Goal: Task Accomplishment & Management: Manage account settings

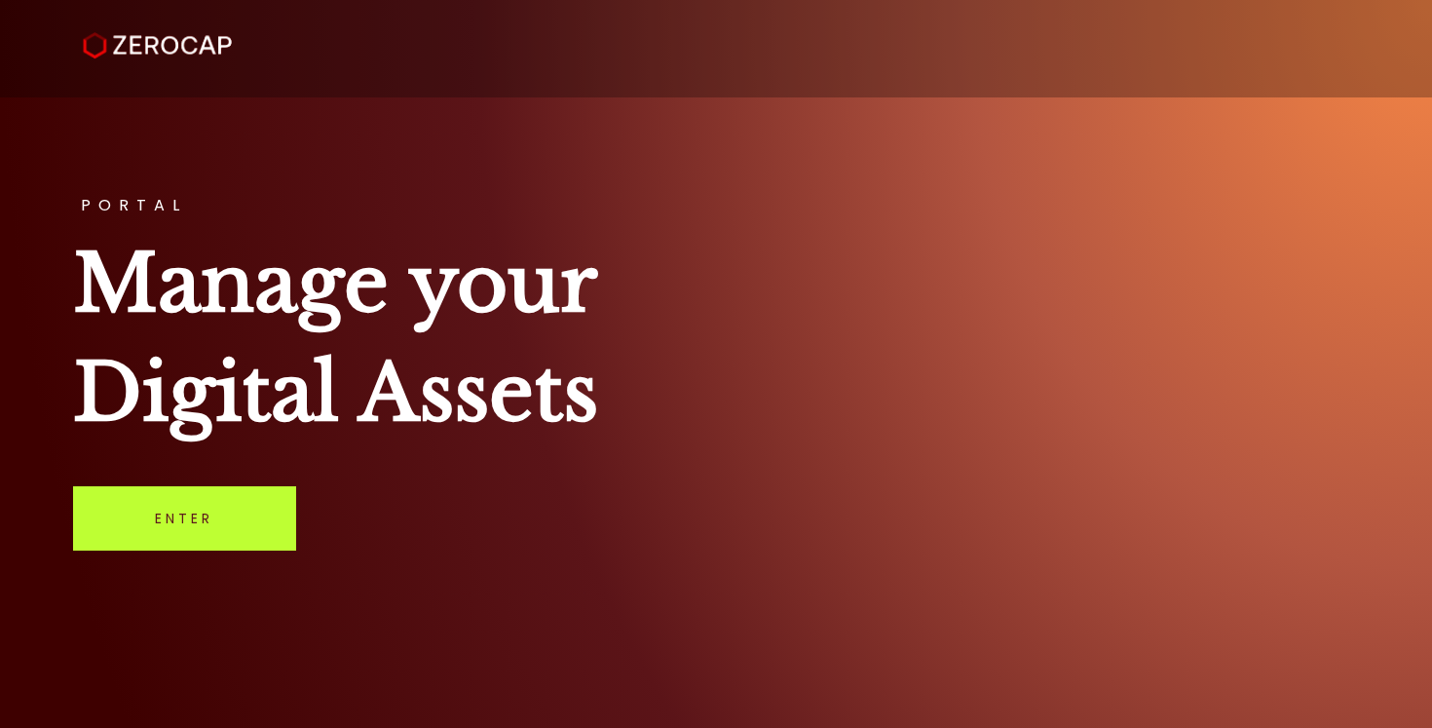
click at [233, 515] on link "Enter" at bounding box center [184, 518] width 223 height 64
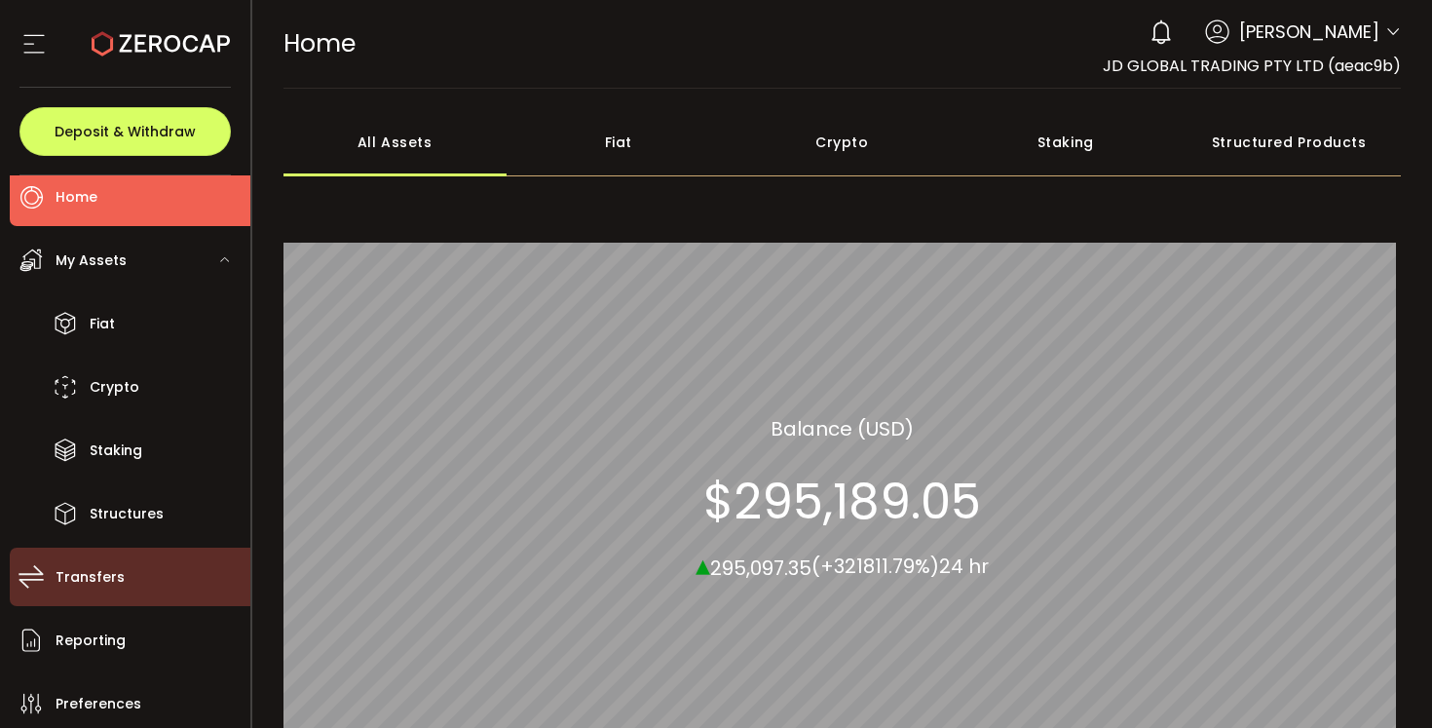
scroll to position [19, 0]
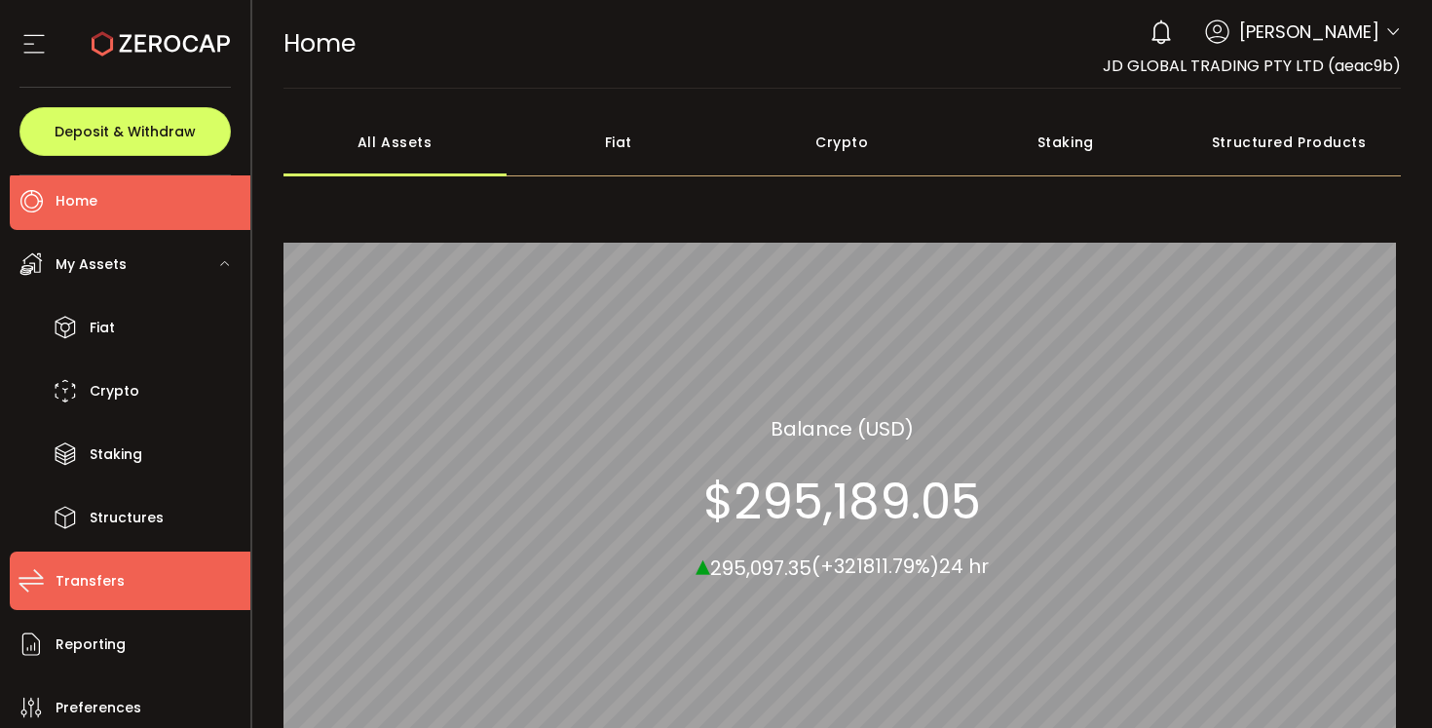
click at [117, 575] on span "Transfers" at bounding box center [90, 581] width 69 height 28
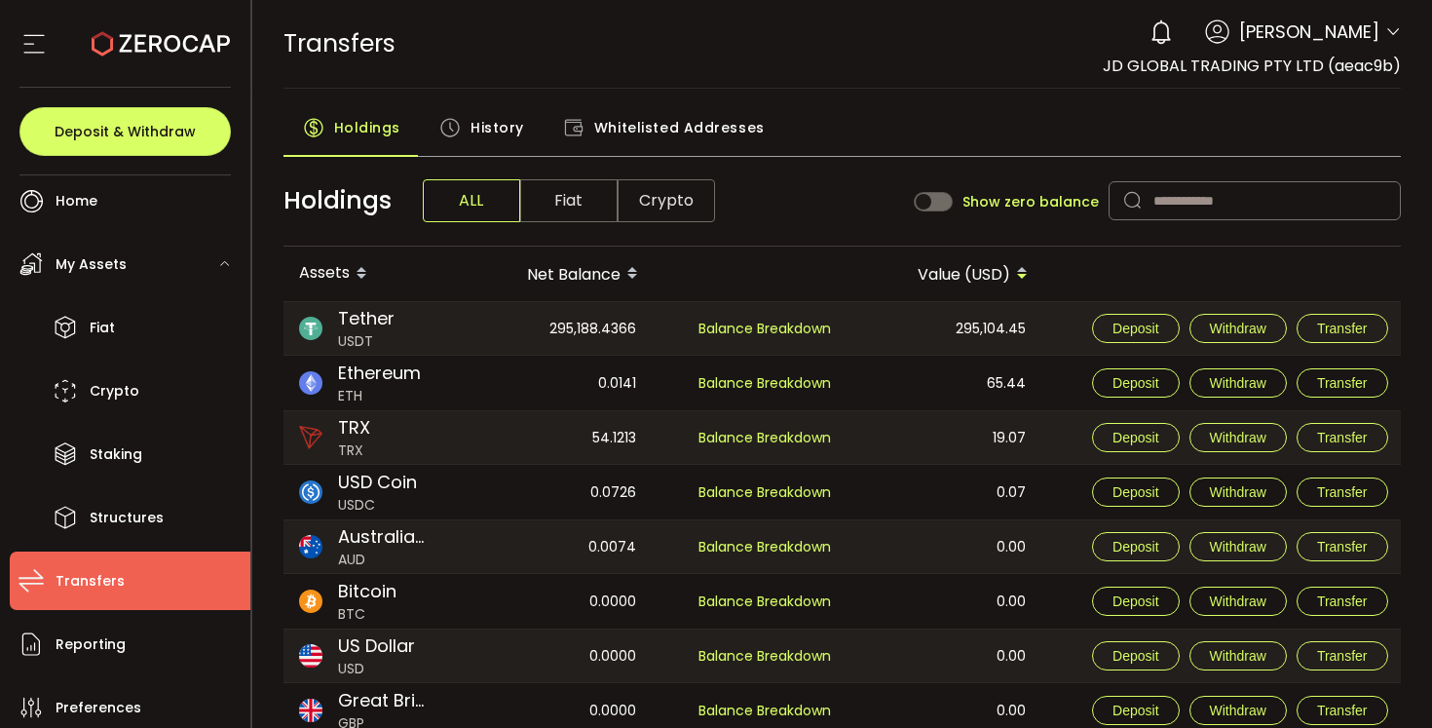
scroll to position [4, 0]
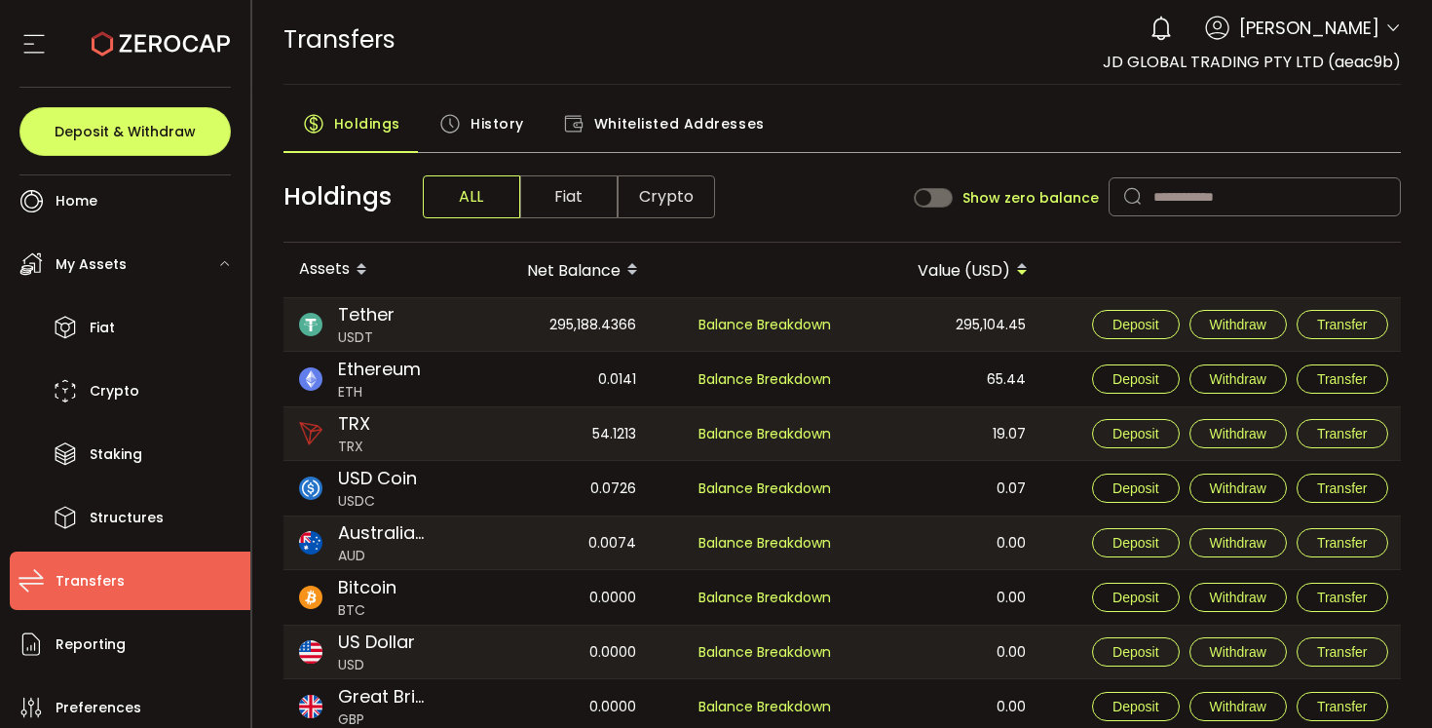
click at [484, 123] on span "History" at bounding box center [498, 123] width 54 height 39
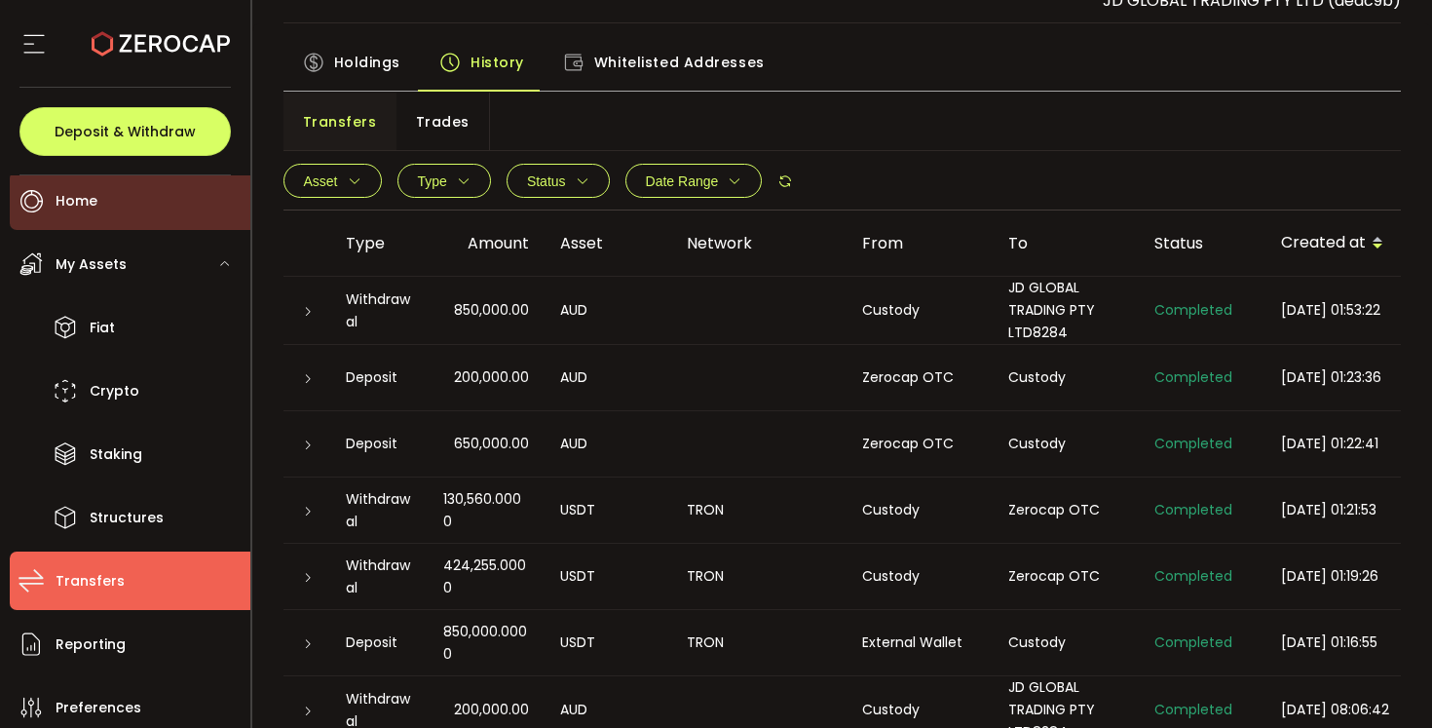
scroll to position [58, 0]
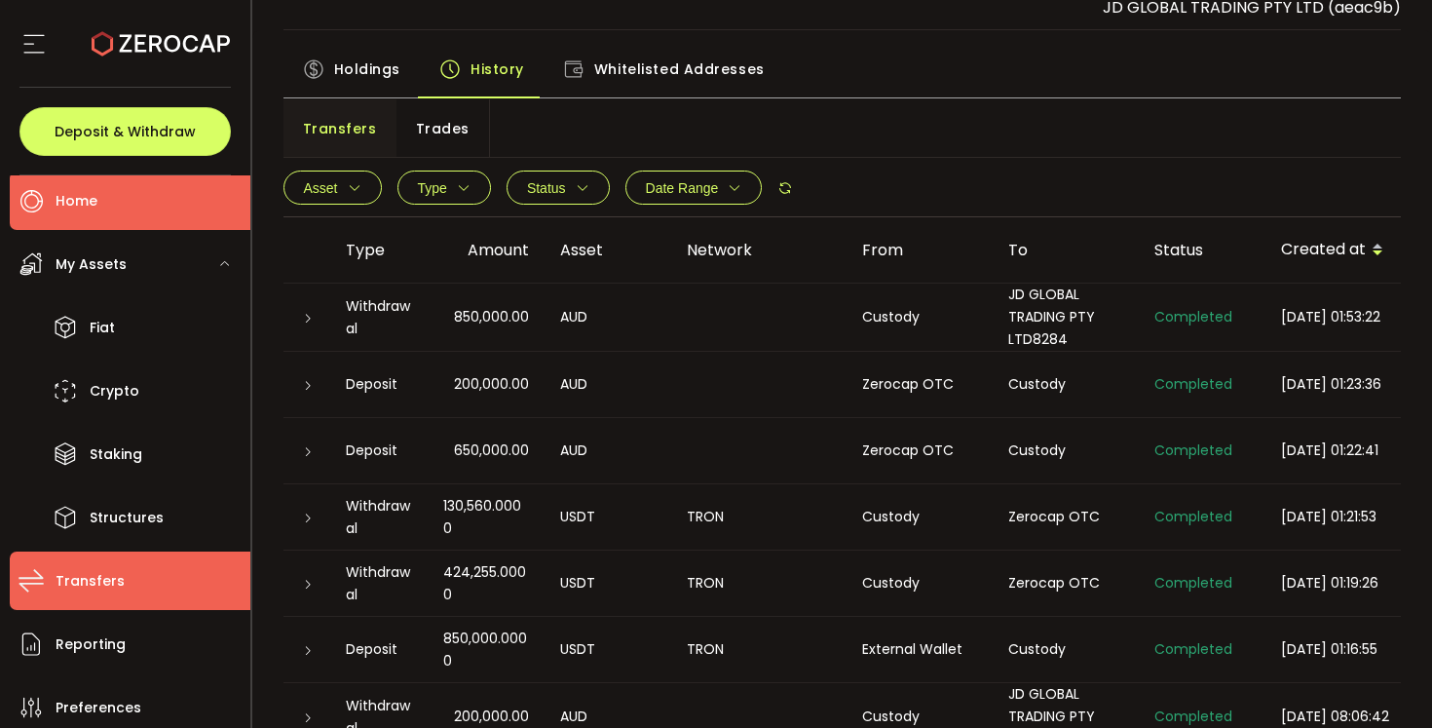
click at [91, 194] on span "Home" at bounding box center [77, 201] width 42 height 28
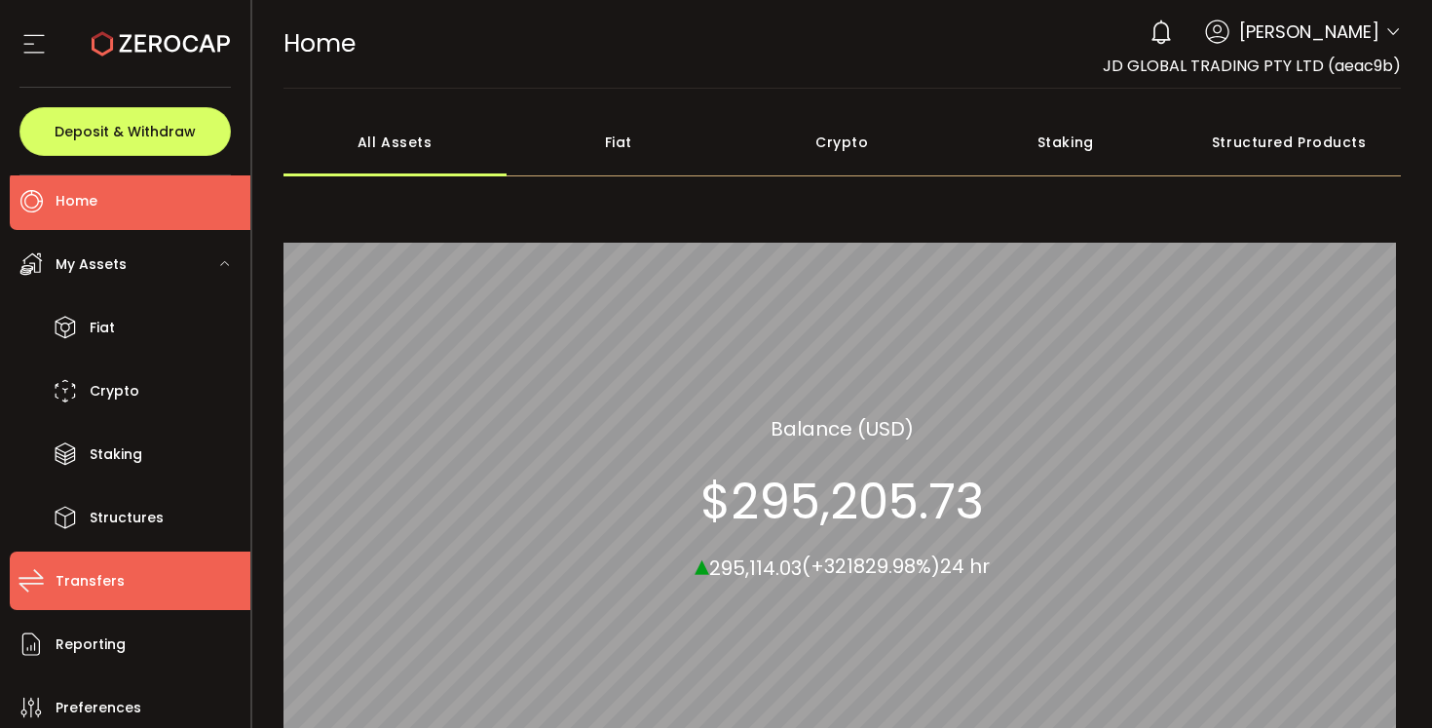
click at [112, 578] on span "Transfers" at bounding box center [90, 581] width 69 height 28
